Goal: Communication & Community: Share content

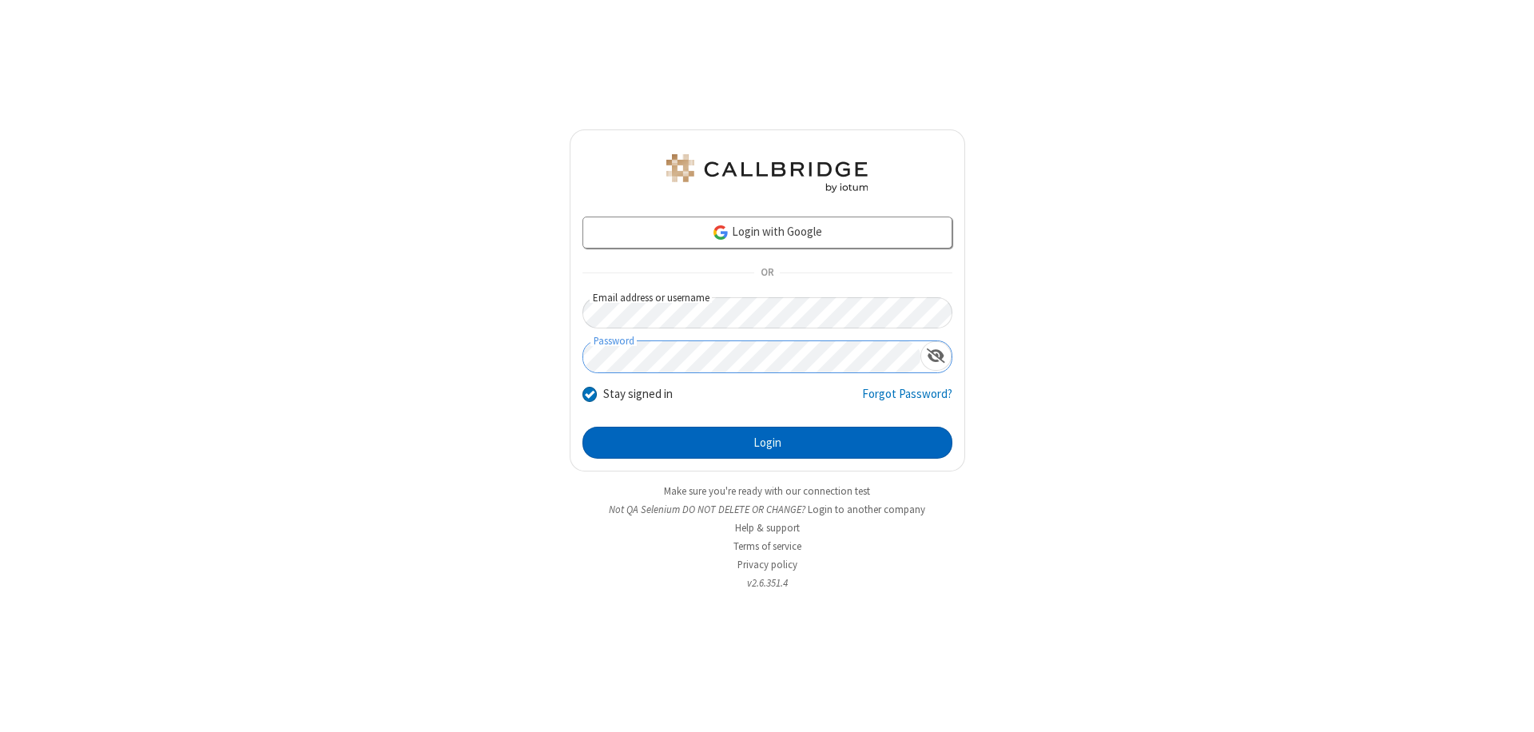
click at [767, 443] on button "Login" at bounding box center [767, 443] width 370 height 32
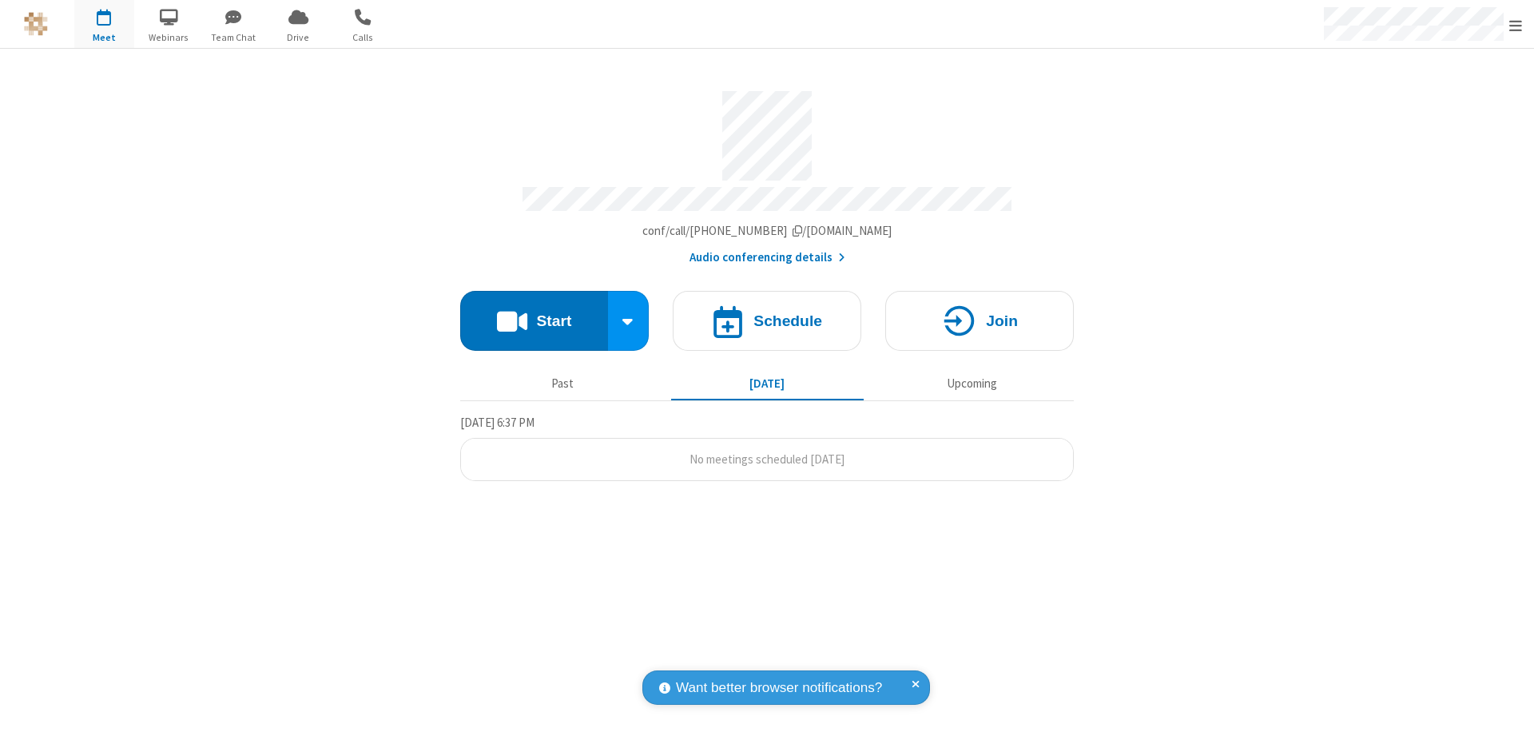
click at [534, 313] on button "Start" at bounding box center [534, 321] width 148 height 60
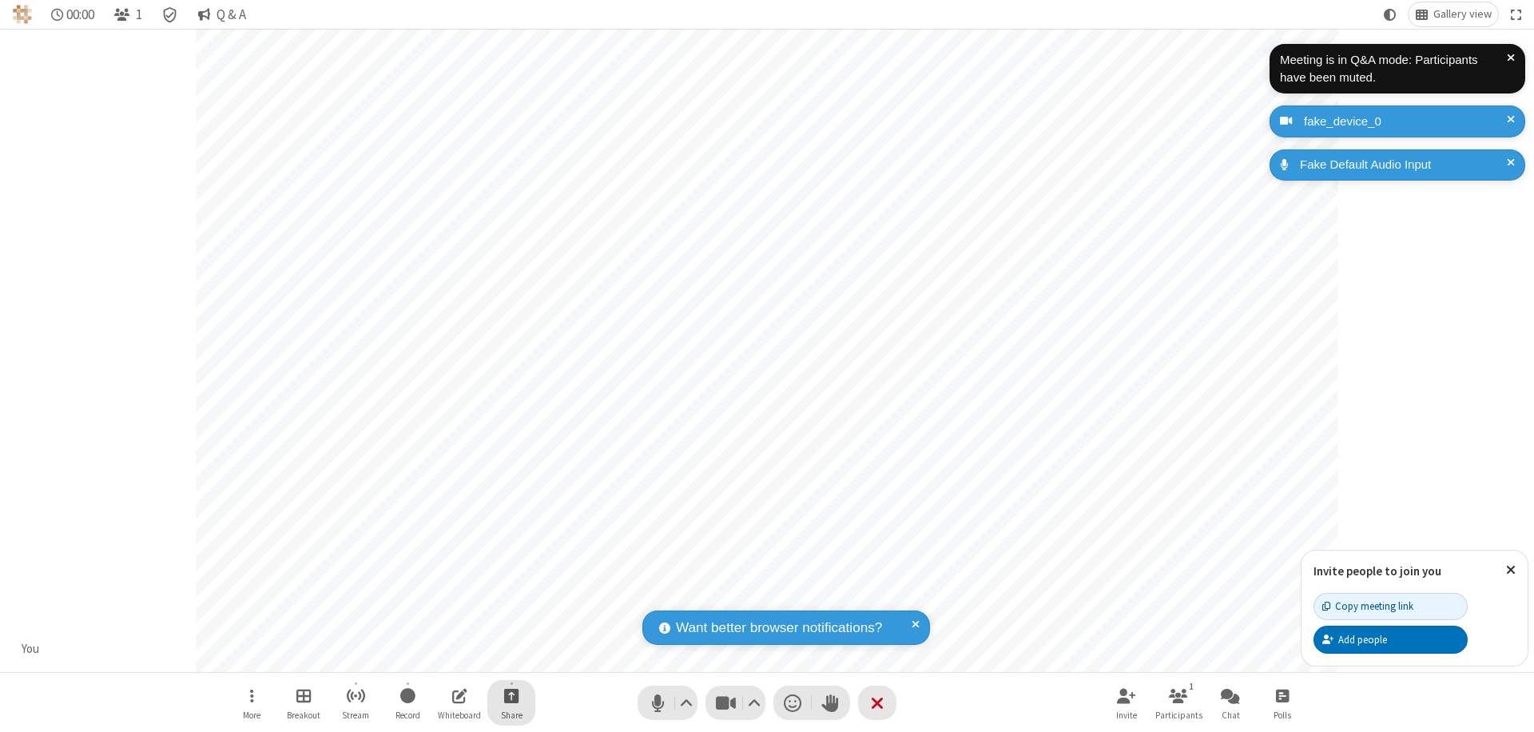
click at [511, 695] on span "Start sharing" at bounding box center [511, 696] width 15 height 20
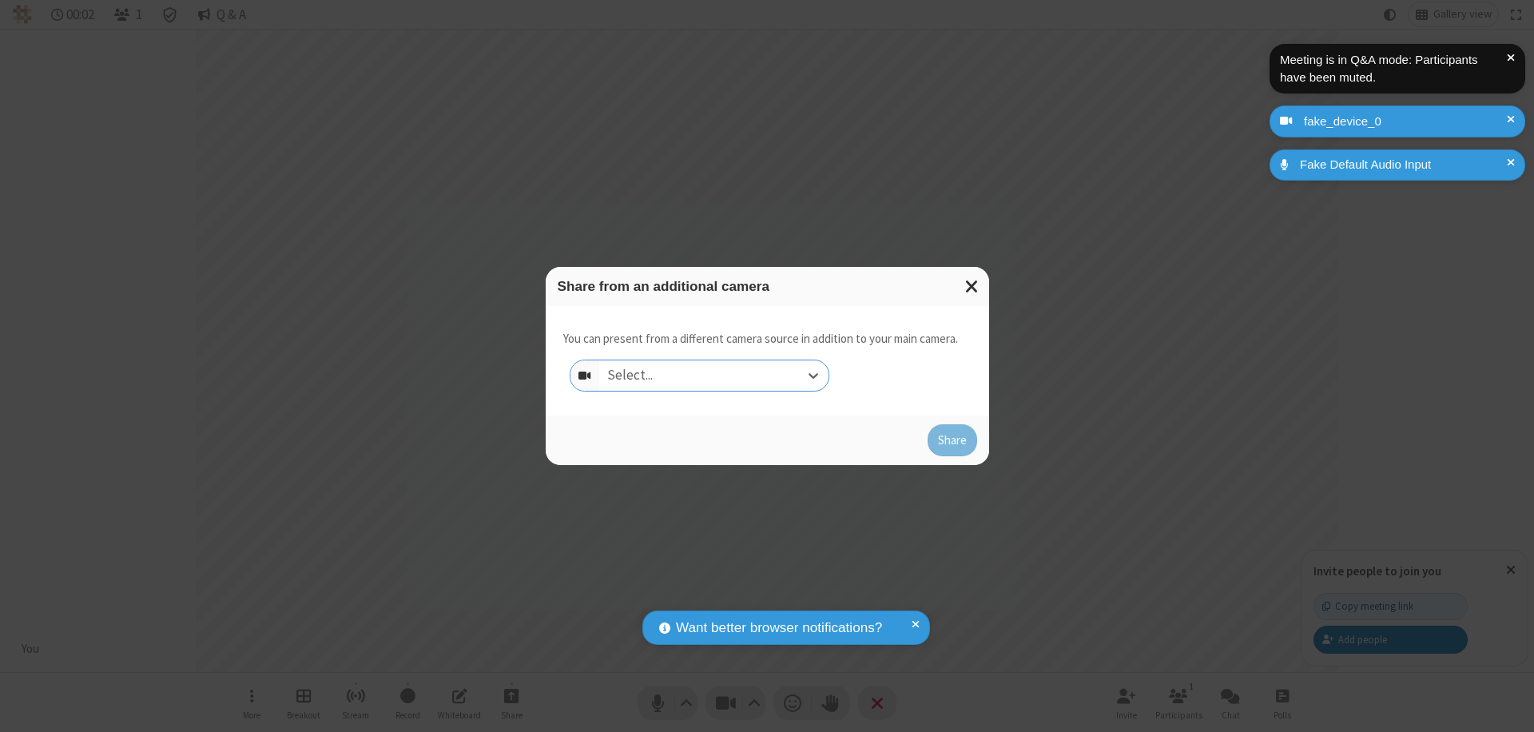
click at [713, 376] on div "Select..." at bounding box center [713, 375] width 229 height 30
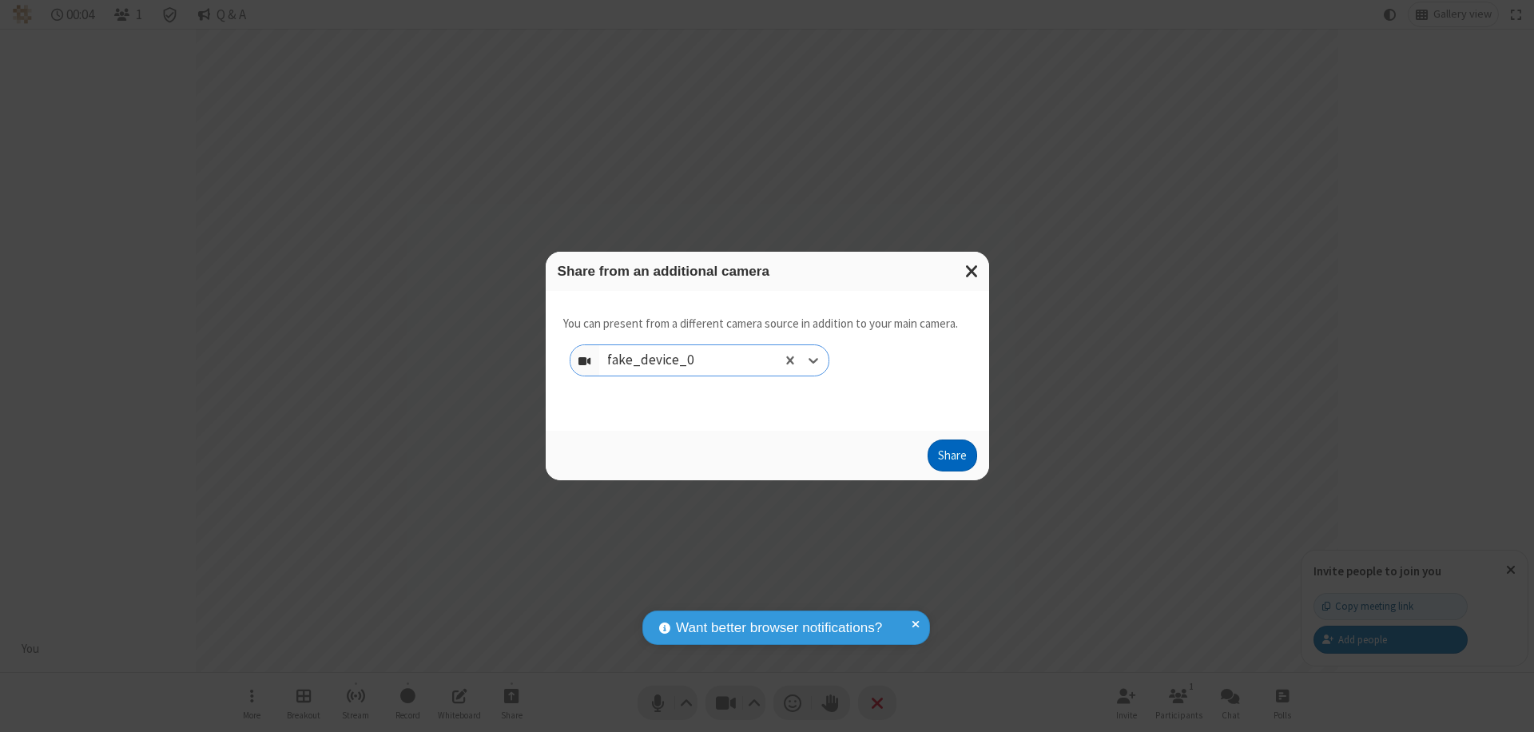
click at [952, 459] on button "Share" at bounding box center [953, 455] width 50 height 32
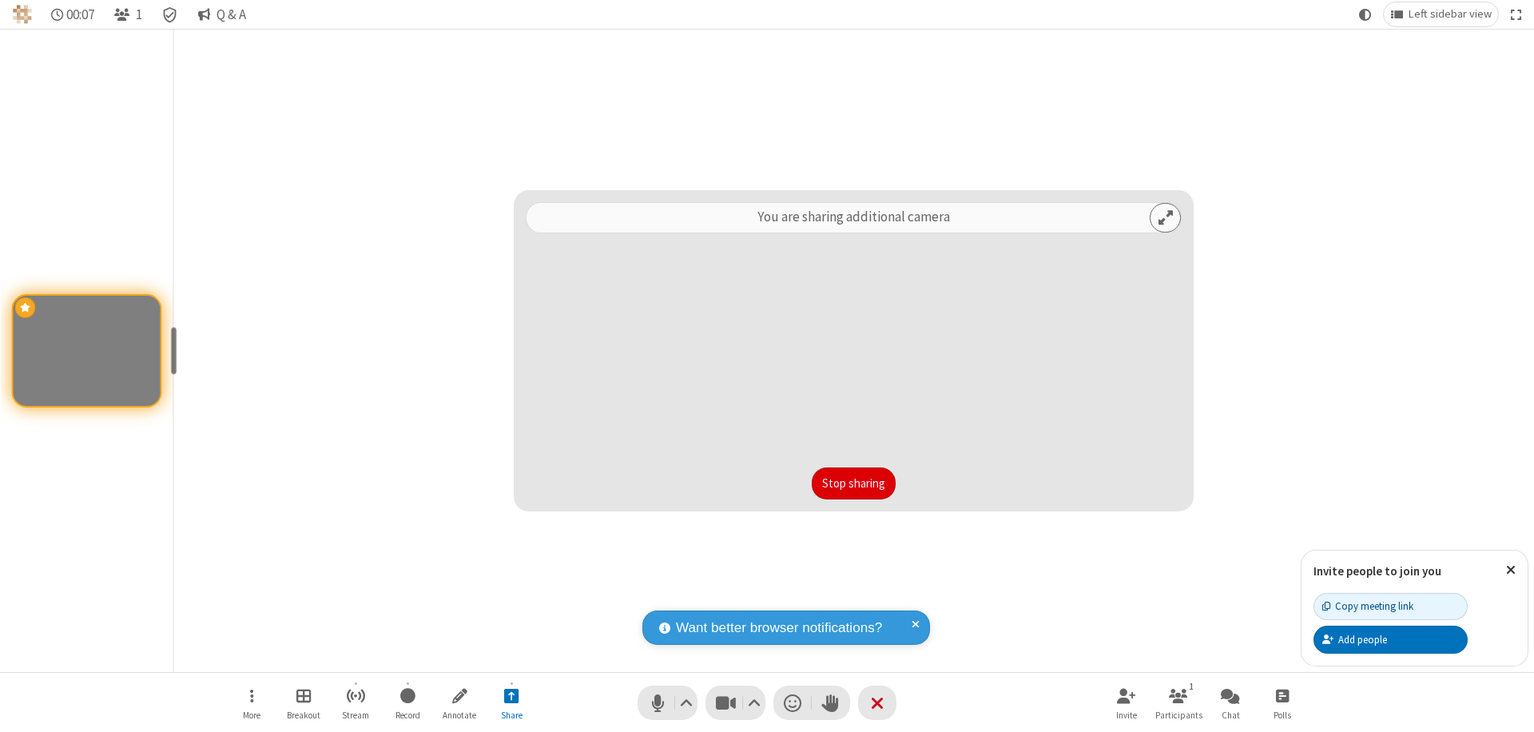
click at [853, 483] on button "Stop sharing" at bounding box center [854, 483] width 84 height 32
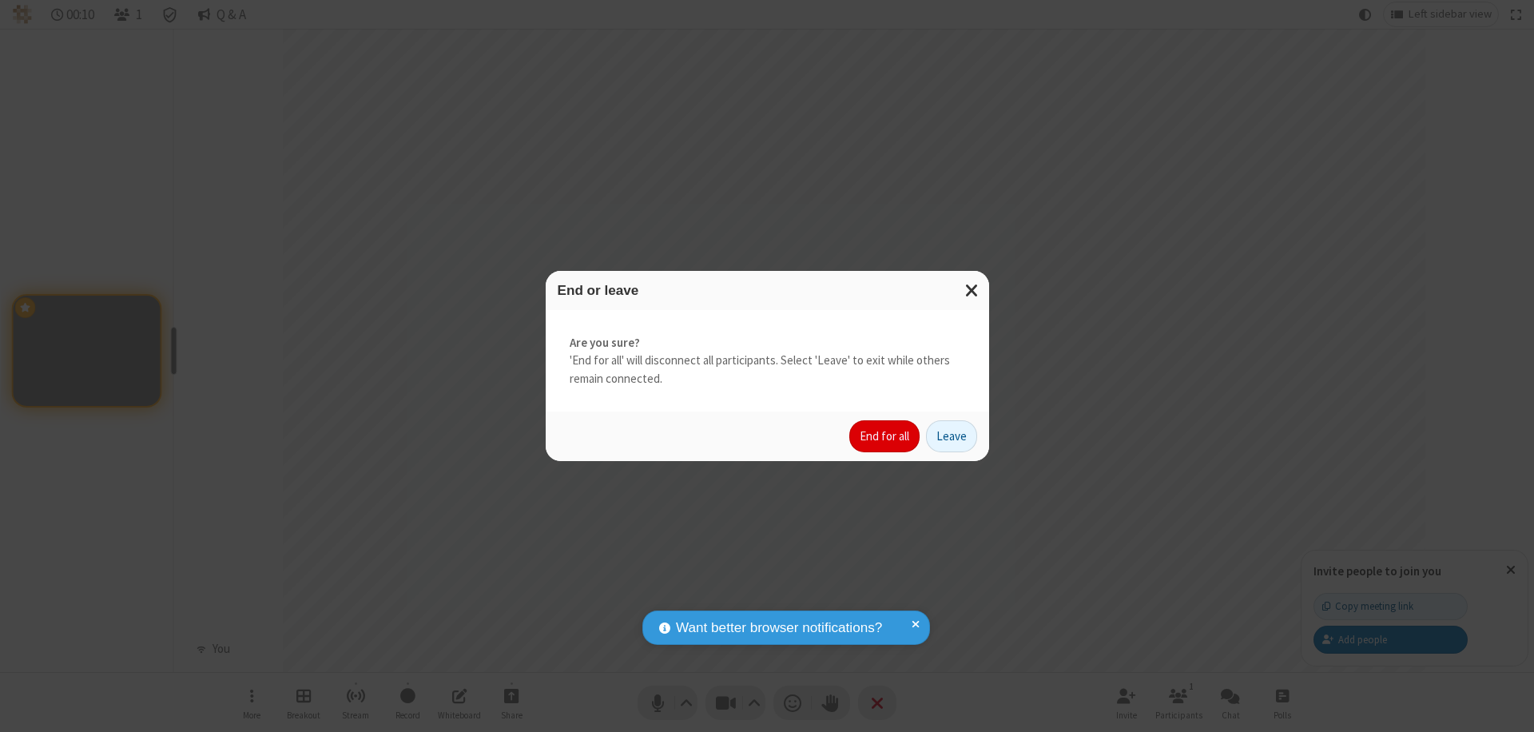
click at [885, 436] on button "End for all" at bounding box center [884, 436] width 70 height 32
